Goal: Information Seeking & Learning: Learn about a topic

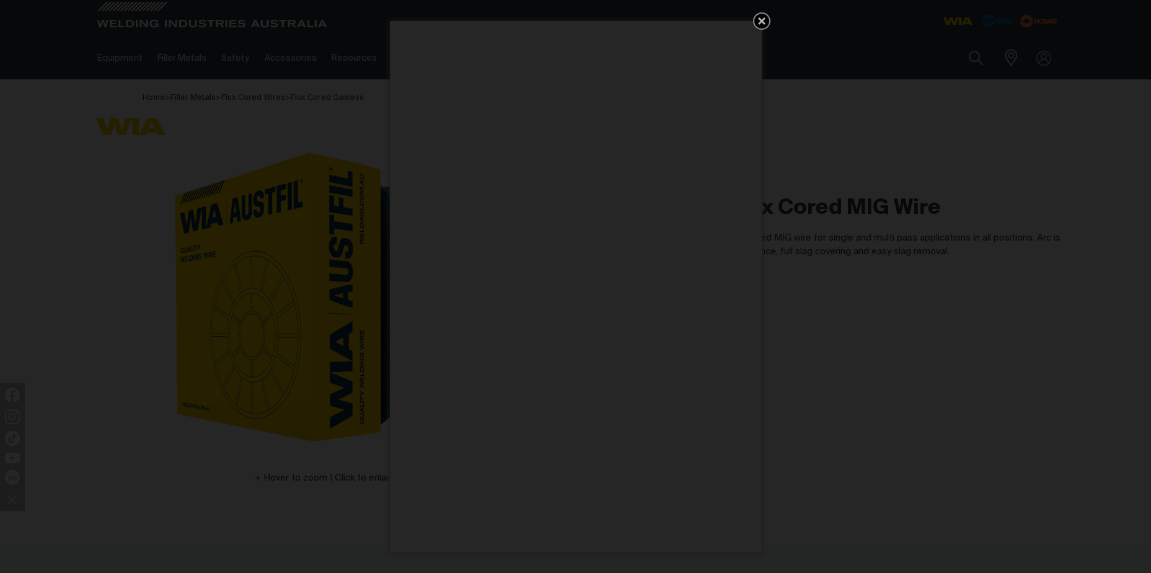
click at [762, 19] on icon "Get 5 WIA Welding Guides Free!" at bounding box center [761, 20] width 7 height 7
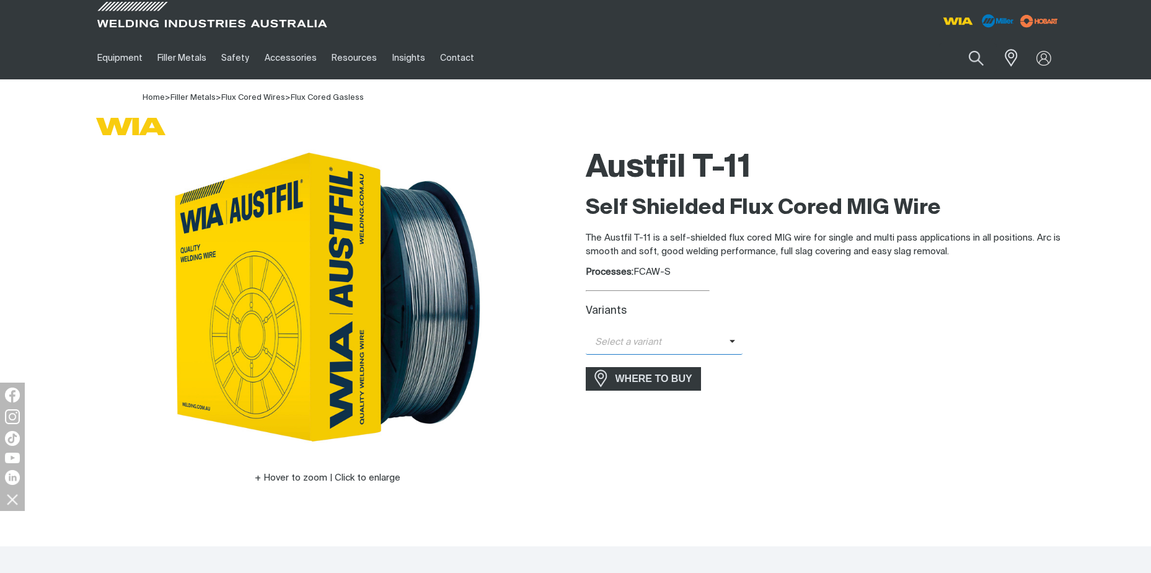
click at [660, 341] on span "Select a variant" at bounding box center [658, 342] width 144 height 14
click at [648, 379] on span "Austfil T-11 - 0.9mm (5kg)" at bounding box center [664, 382] width 157 height 19
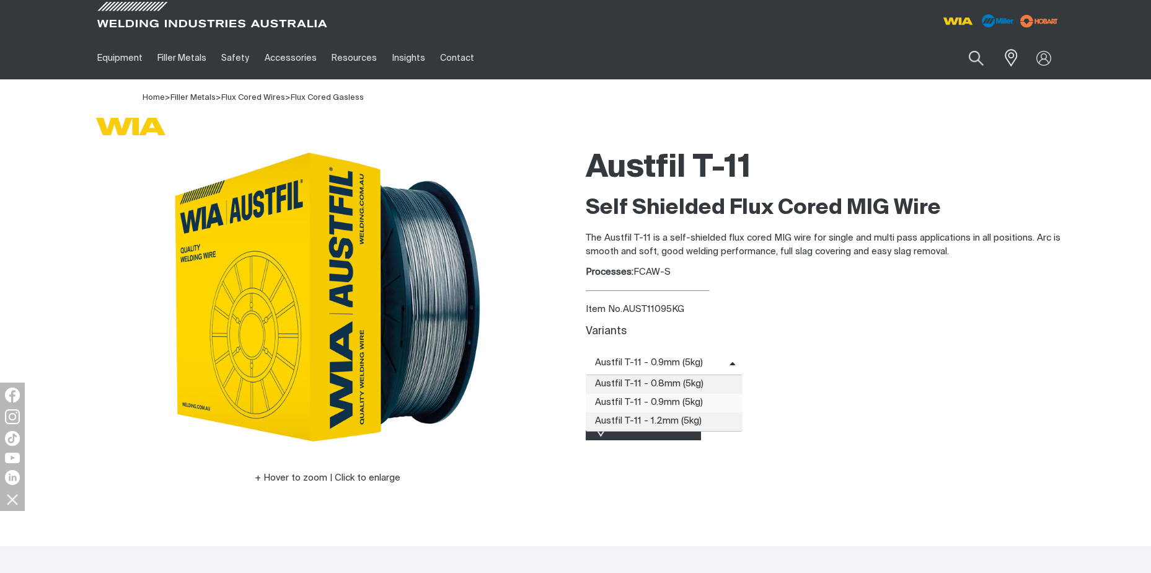
click at [721, 358] on span "Austfil T-11 - 0.9mm (5kg)" at bounding box center [658, 363] width 144 height 14
click at [704, 423] on span "Austfil T-11 - 1.2mm (5kg)" at bounding box center [664, 421] width 157 height 19
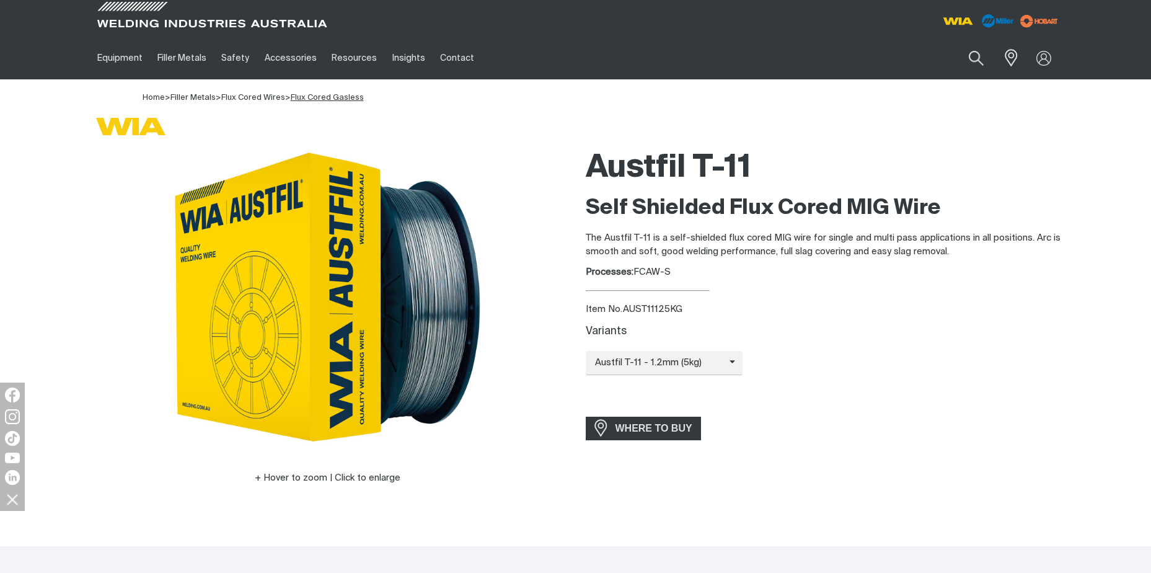
click at [327, 94] on link "Flux Cored Gasless" at bounding box center [327, 98] width 73 height 8
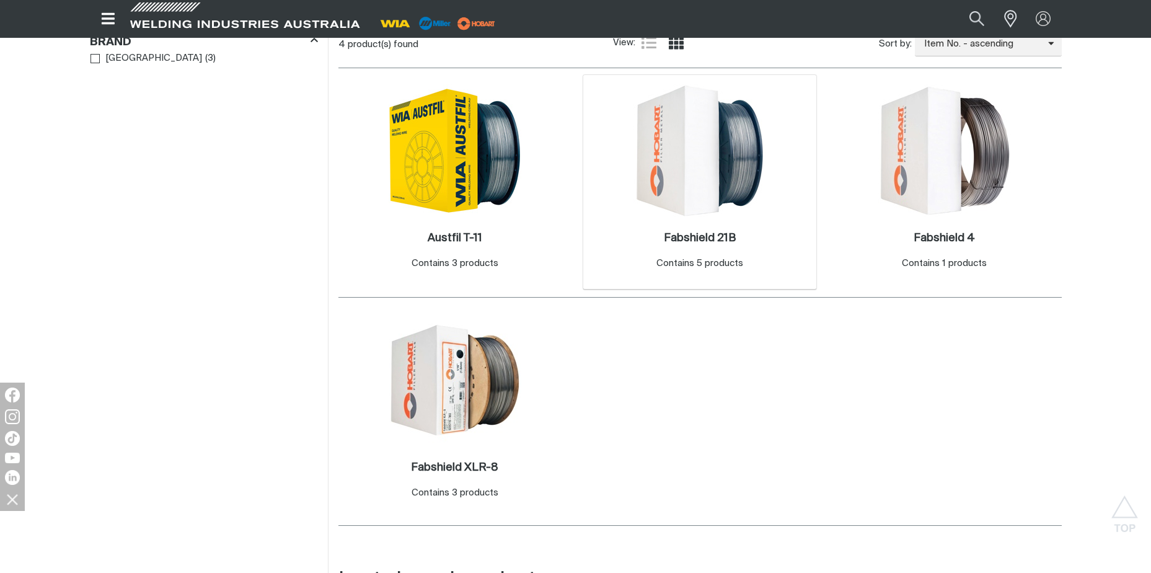
scroll to position [372, 0]
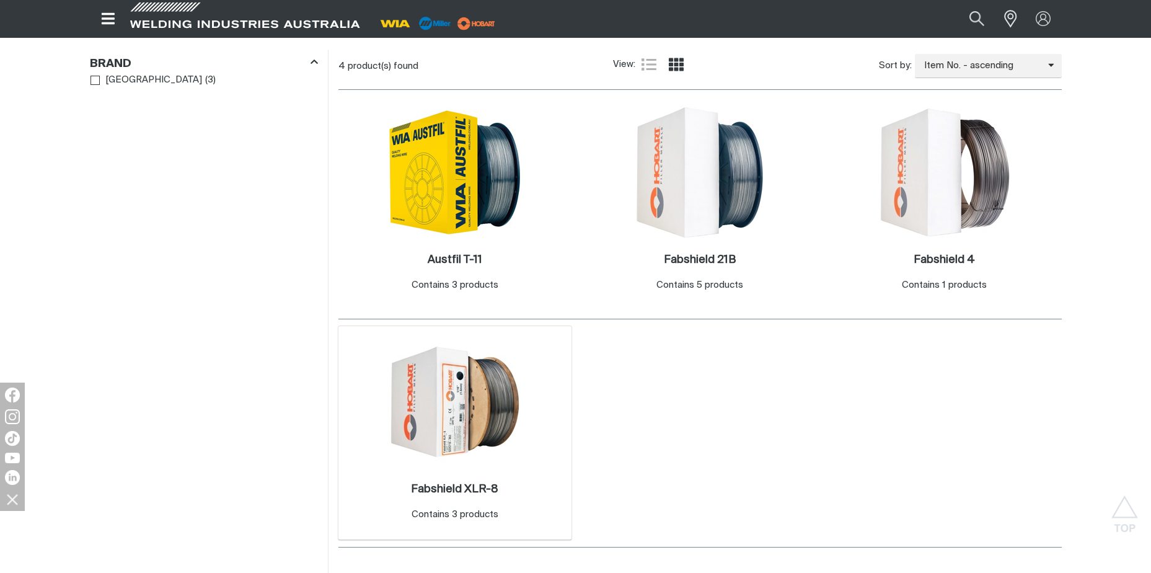
click at [478, 423] on img at bounding box center [455, 401] width 133 height 133
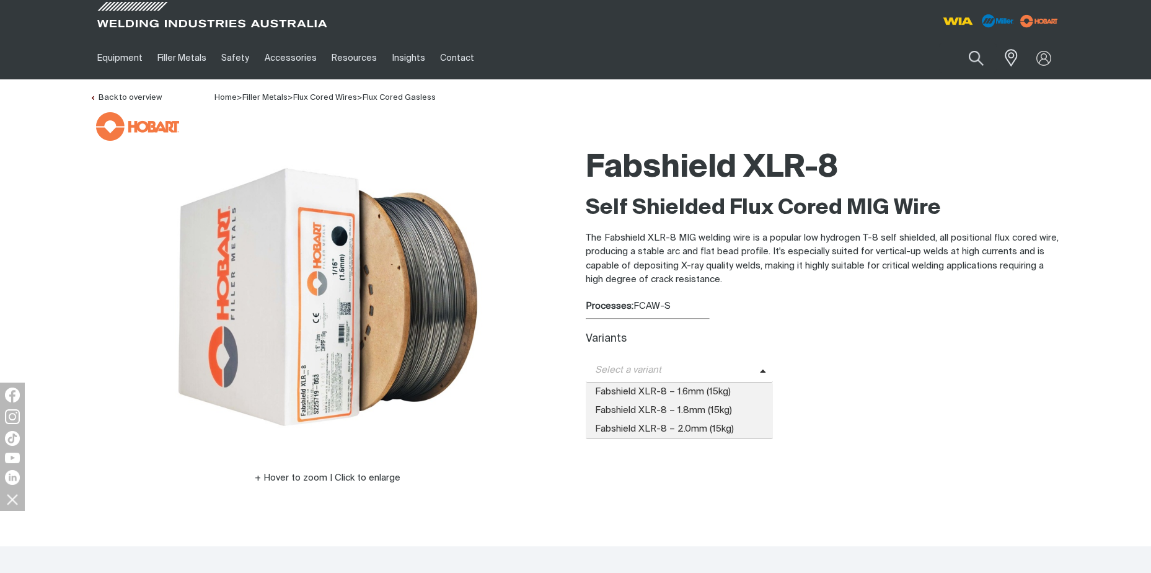
click at [696, 379] on span "Select a variant" at bounding box center [680, 370] width 188 height 24
click at [849, 334] on div "Variants" at bounding box center [824, 339] width 476 height 13
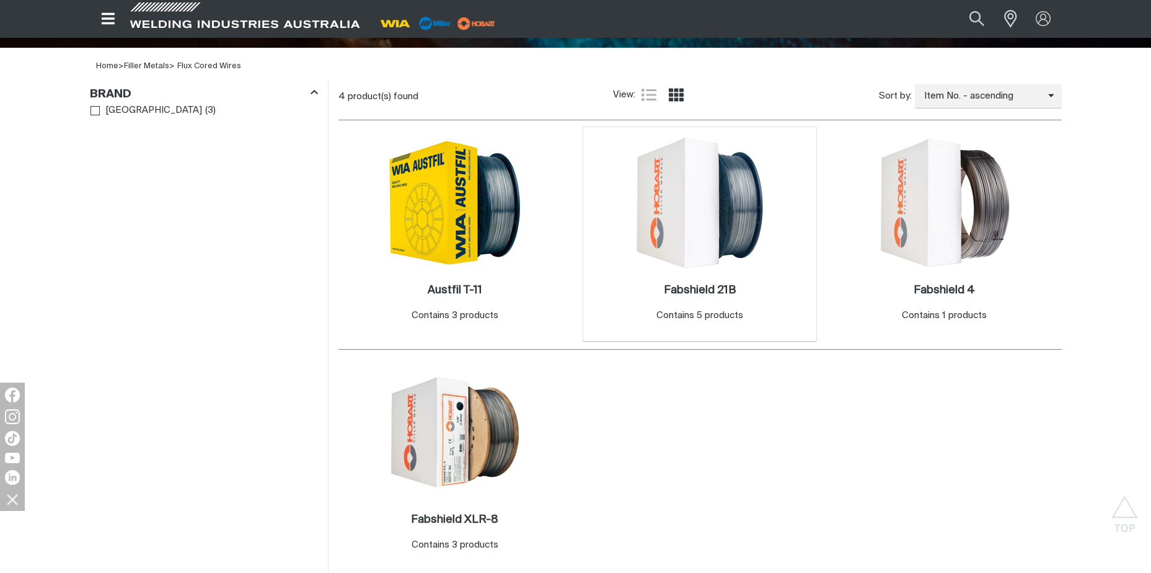
scroll to position [330, 0]
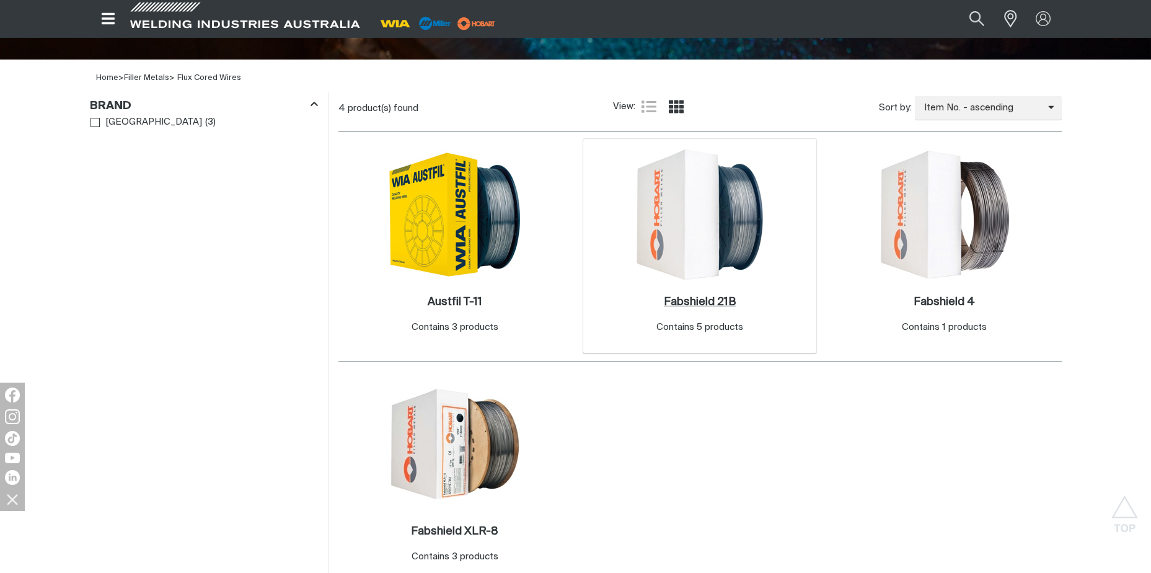
click at [700, 299] on h2 "Fabshield 21B ." at bounding box center [700, 301] width 72 height 11
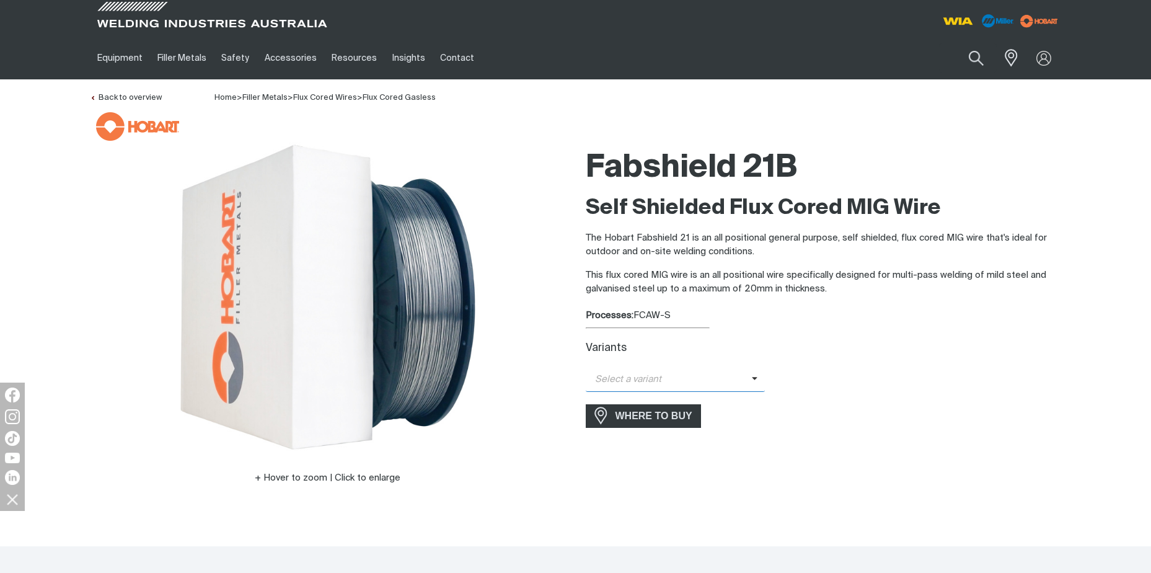
click at [705, 376] on span "Select a variant" at bounding box center [669, 380] width 166 height 14
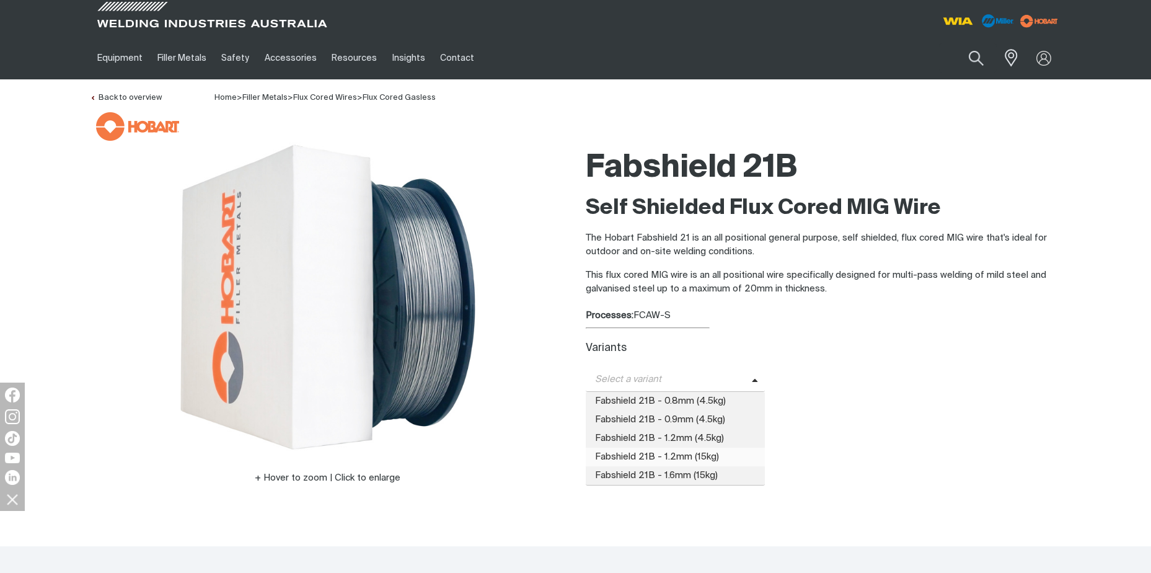
click at [702, 455] on span "Fabshield 21B - 1.2mm (15kg)" at bounding box center [676, 457] width 180 height 19
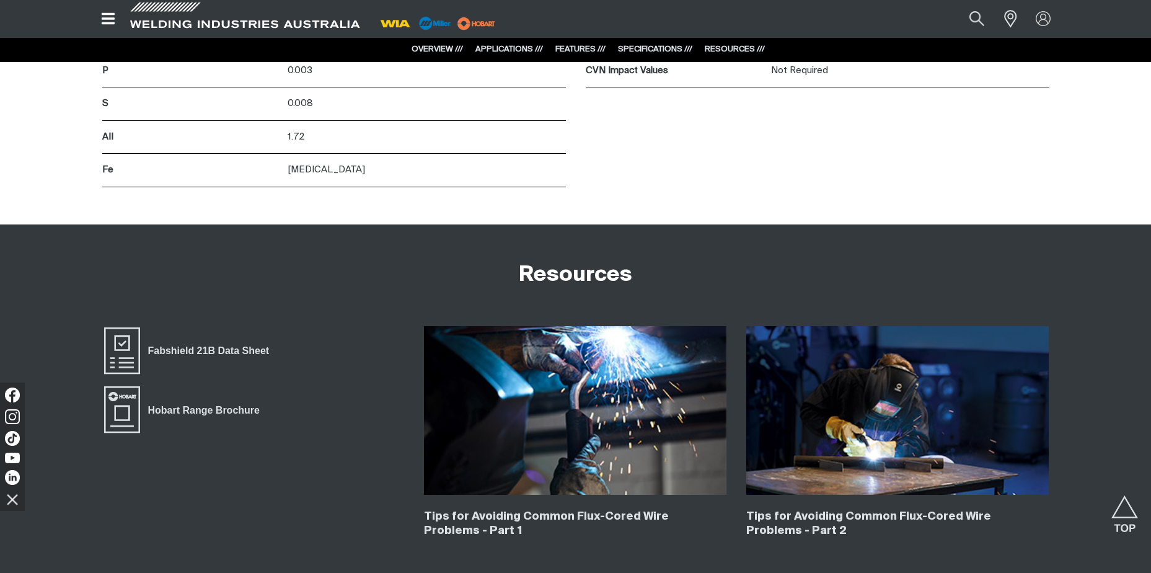
scroll to position [2541, 0]
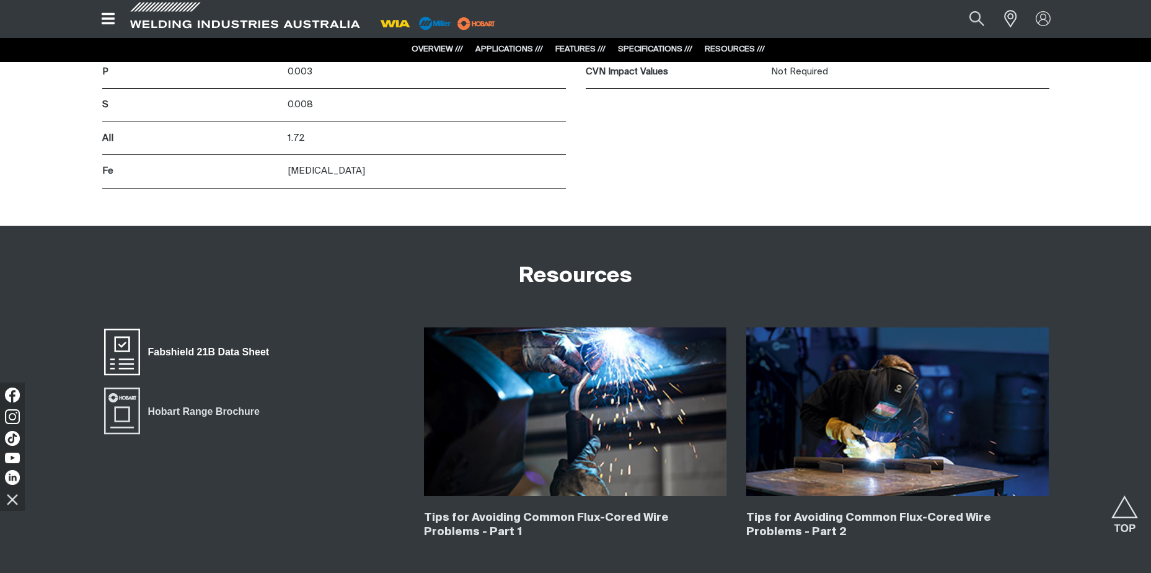
click at [183, 350] on span "Fabshield 21B Data Sheet" at bounding box center [208, 352] width 137 height 16
